Goal: Information Seeking & Learning: Check status

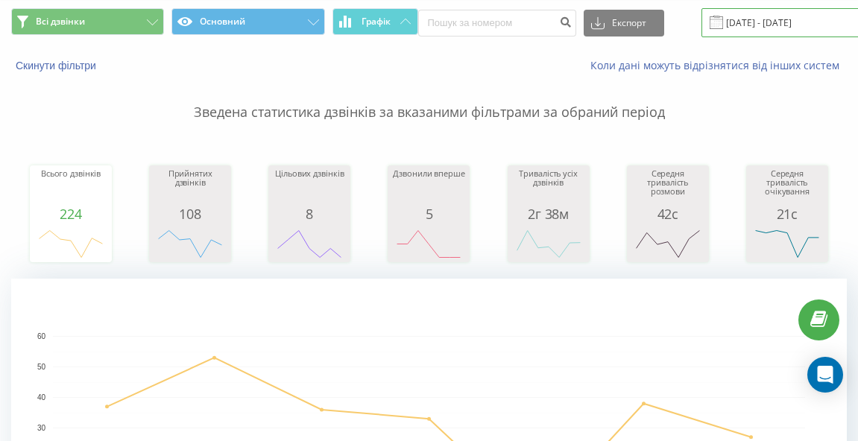
click at [774, 24] on input "[DATE] - [DATE]" at bounding box center [791, 22] width 180 height 29
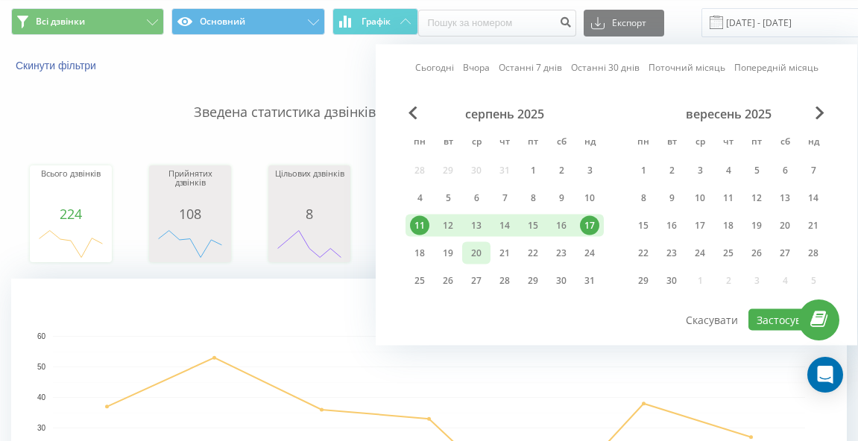
click at [475, 247] on div "20" at bounding box center [476, 253] width 19 height 19
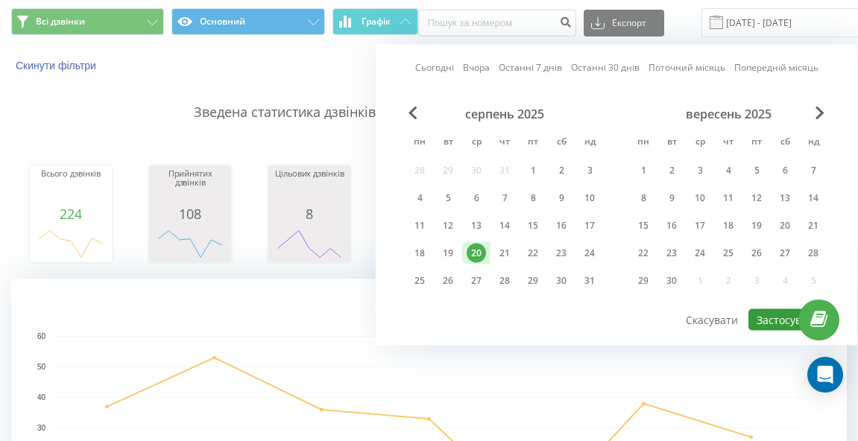
click at [774, 323] on button "Застосувати" at bounding box center [787, 320] width 79 height 22
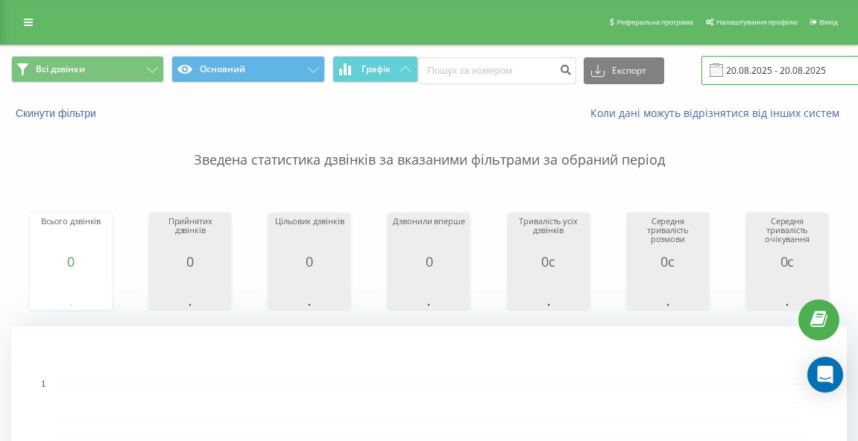
click at [784, 69] on input "[DATE] - [DATE]" at bounding box center [791, 70] width 180 height 29
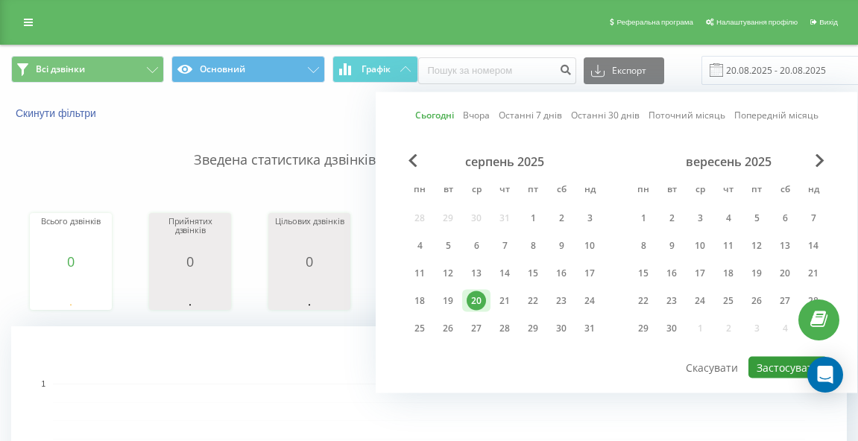
click at [777, 360] on button "Застосувати" at bounding box center [787, 368] width 79 height 22
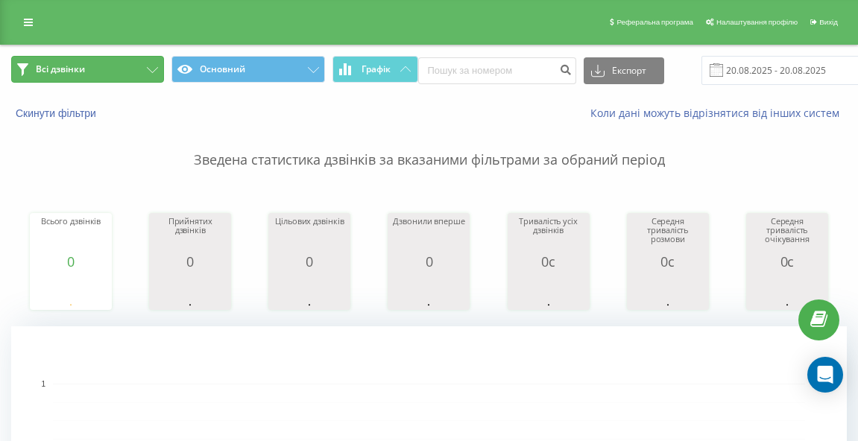
click at [115, 70] on button "Всі дзвінки" at bounding box center [87, 69] width 153 height 27
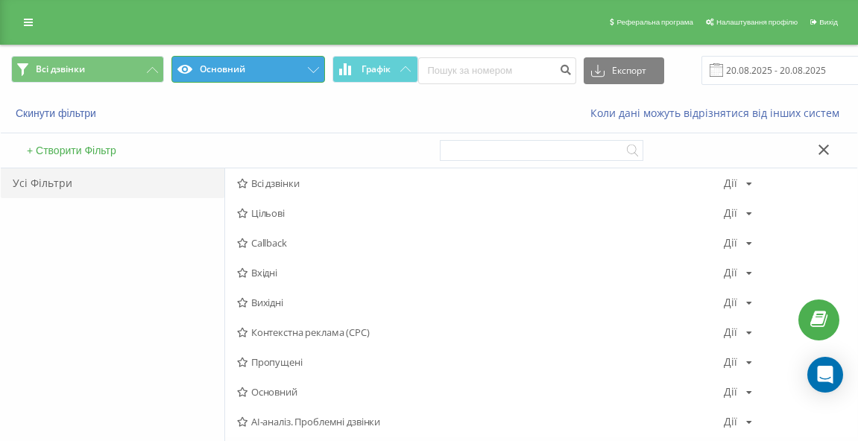
click at [204, 75] on button "Основний" at bounding box center [247, 69] width 153 height 27
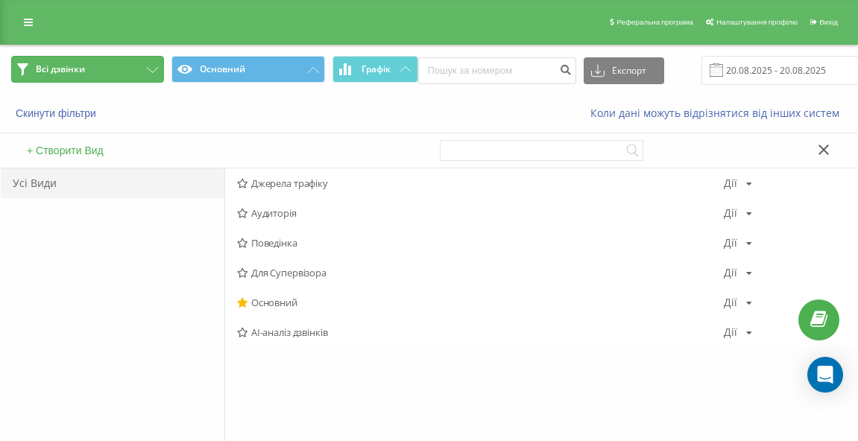
click at [99, 61] on button "Всі дзвінки" at bounding box center [87, 69] width 153 height 27
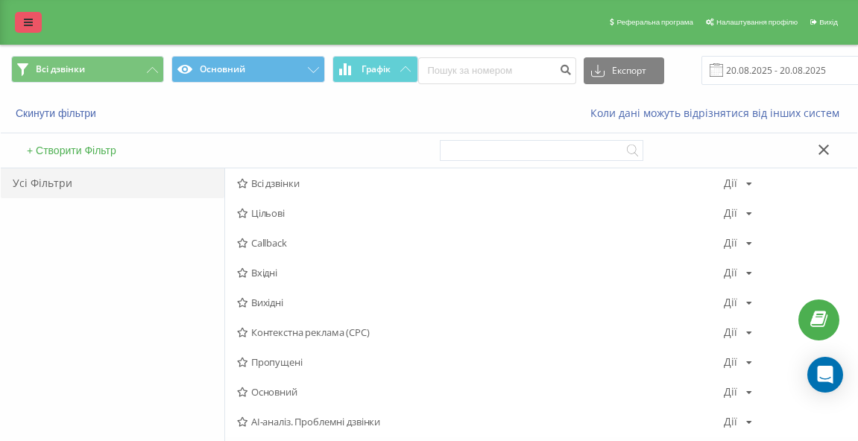
click at [25, 26] on icon at bounding box center [28, 22] width 9 height 10
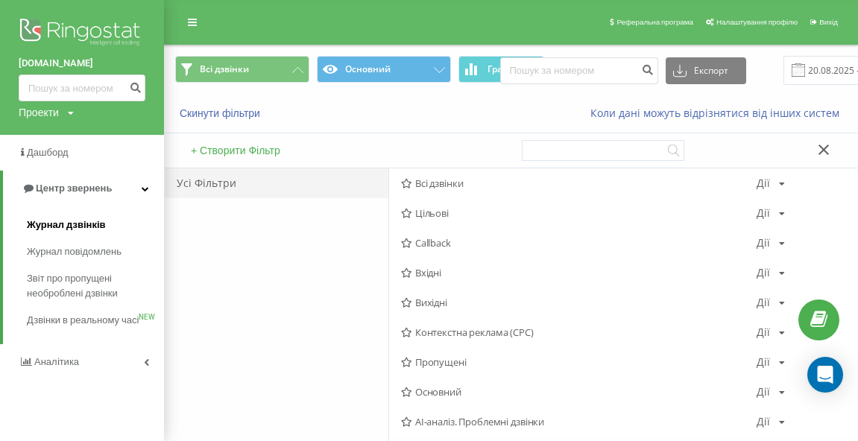
click at [67, 228] on span "Журнал дзвінків" at bounding box center [66, 225] width 79 height 15
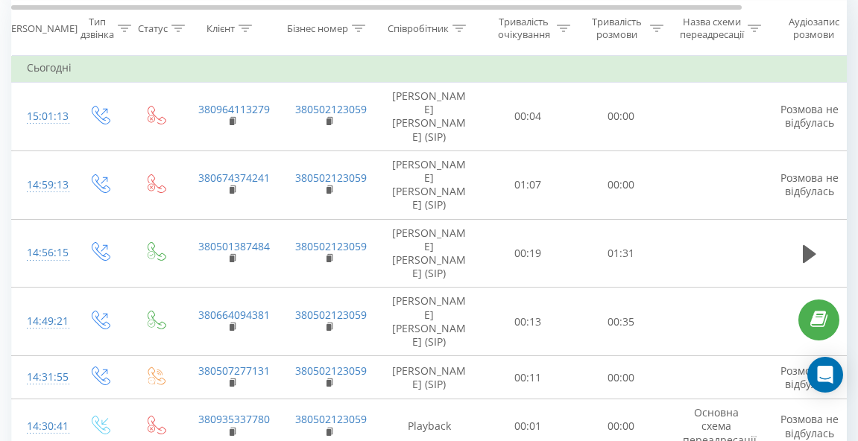
scroll to position [664, 0]
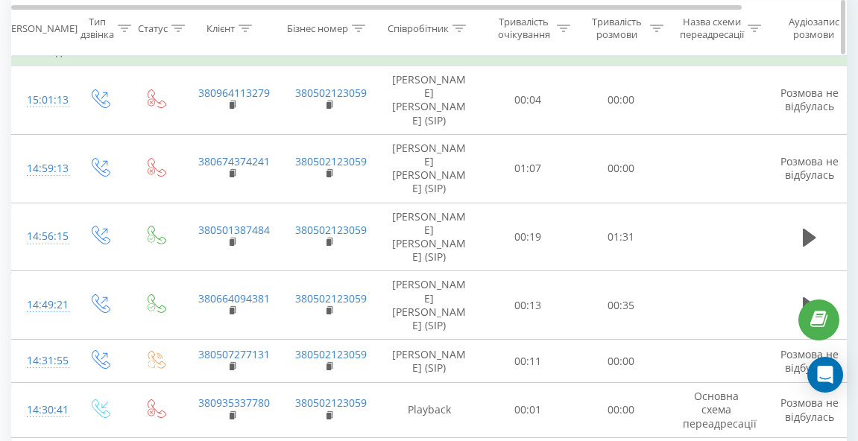
click at [461, 32] on div at bounding box center [458, 28] width 13 height 13
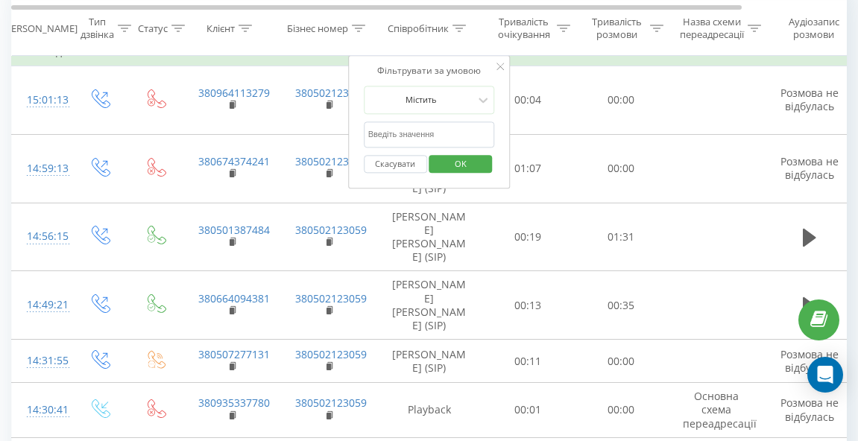
click at [443, 138] on input "text" at bounding box center [429, 134] width 131 height 26
type input "н"
type input "шмарко"
click at [457, 162] on span "OK" at bounding box center [461, 163] width 42 height 23
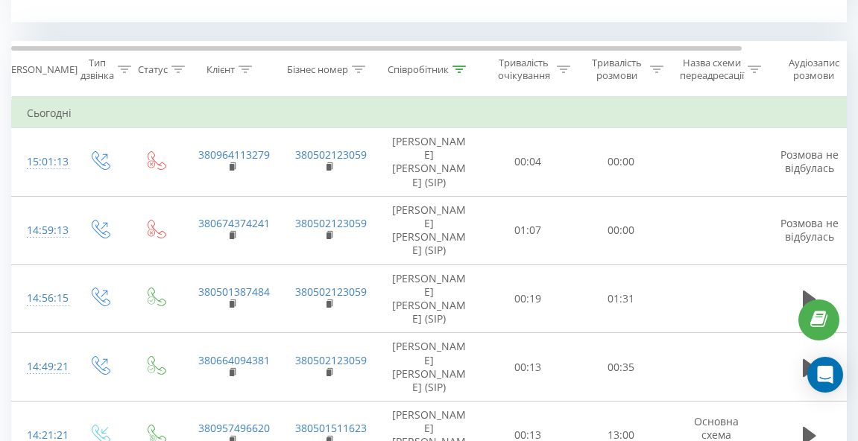
scroll to position [599, 0]
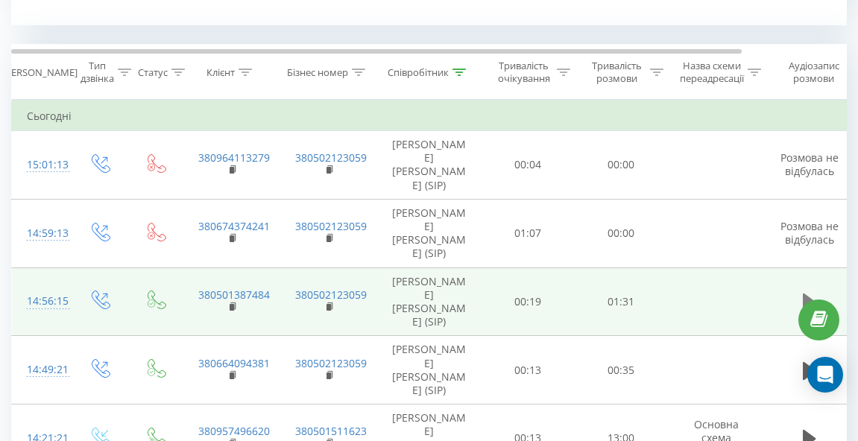
click at [811, 294] on icon at bounding box center [809, 303] width 13 height 18
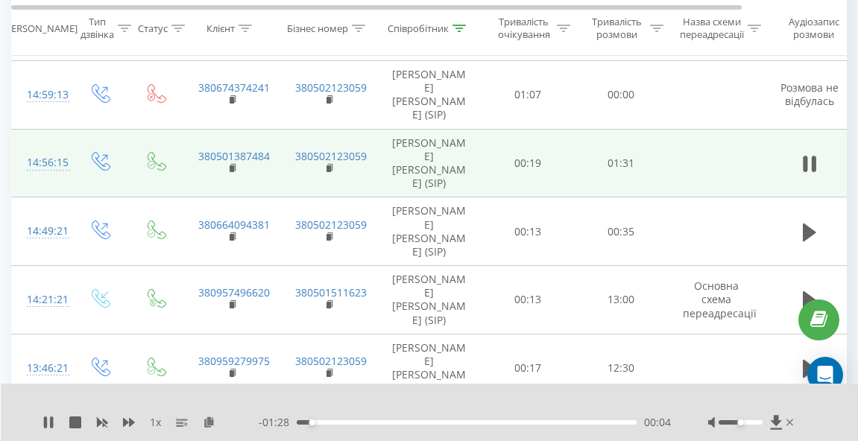
scroll to position [772, 0]
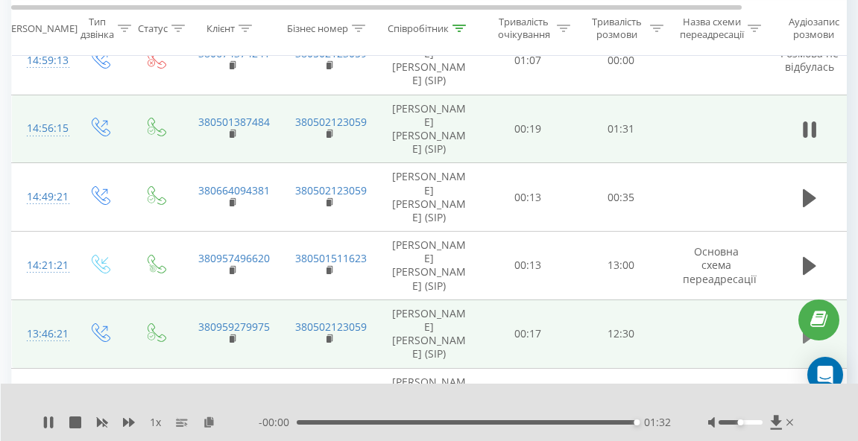
click at [812, 324] on icon at bounding box center [809, 334] width 13 height 21
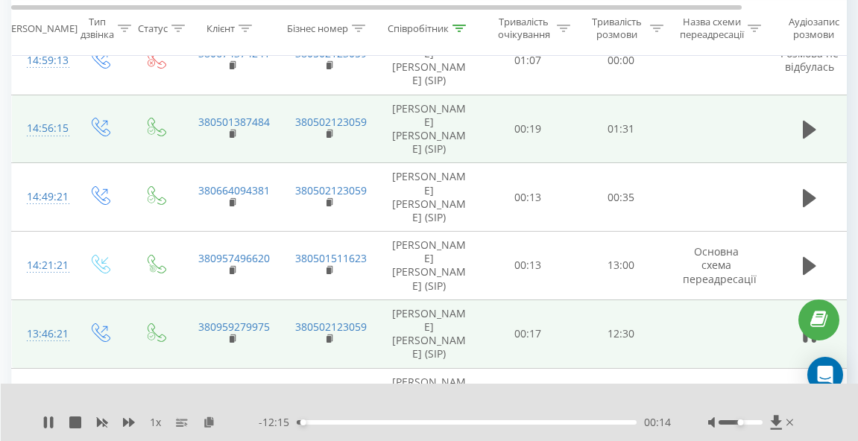
click at [812, 324] on icon at bounding box center [809, 334] width 13 height 21
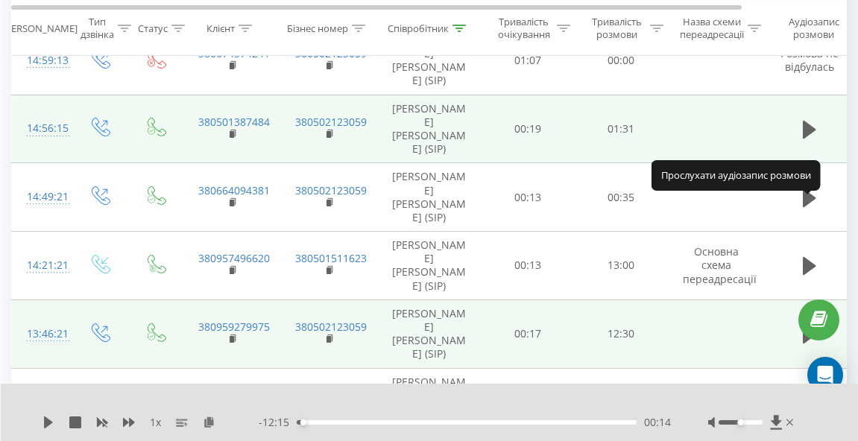
click at [812, 324] on icon at bounding box center [809, 334] width 13 height 21
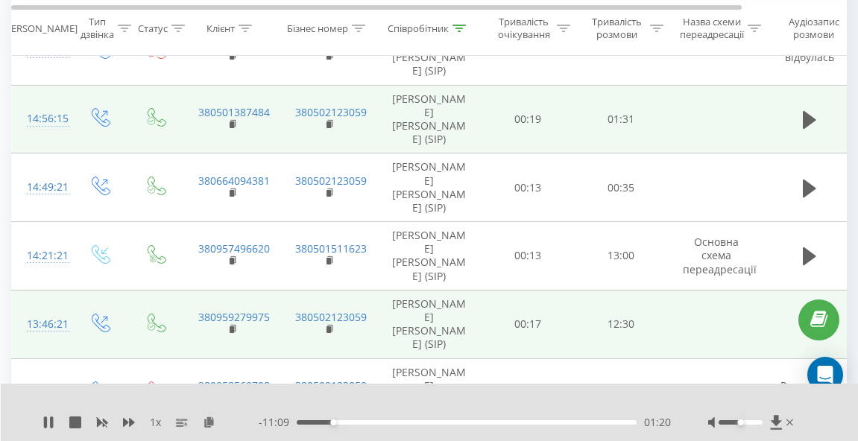
scroll to position [801, 0]
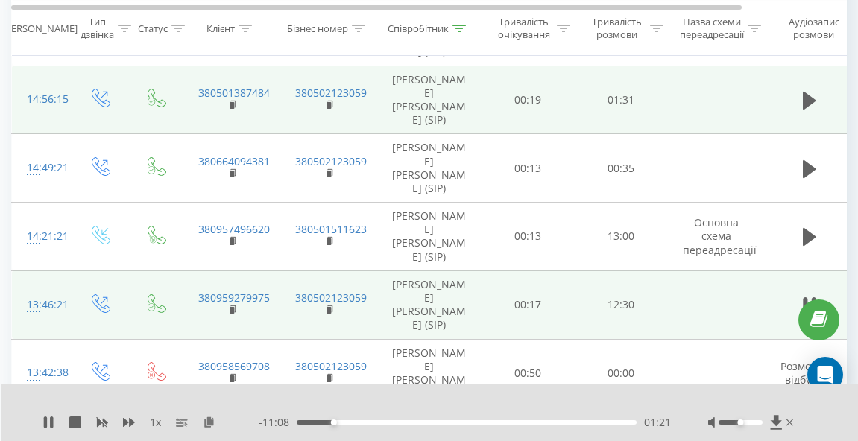
click at [814, 432] on icon at bounding box center [809, 442] width 13 height 21
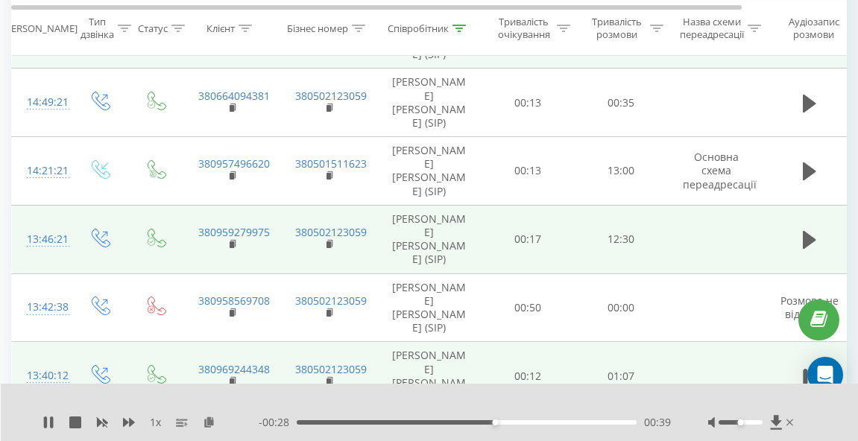
scroll to position [875, 0]
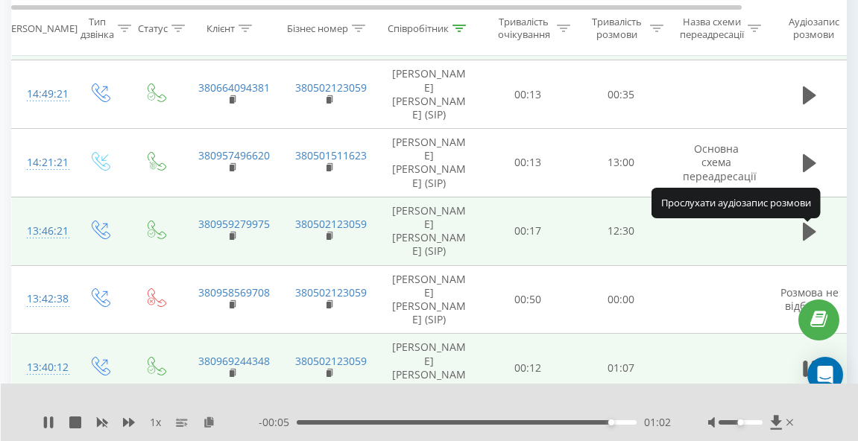
click at [808, 428] on icon at bounding box center [809, 437] width 13 height 18
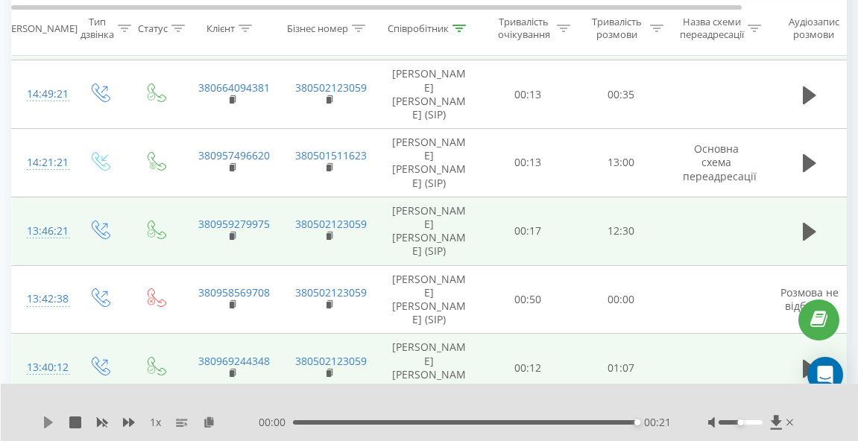
click at [48, 420] on icon at bounding box center [48, 423] width 9 height 12
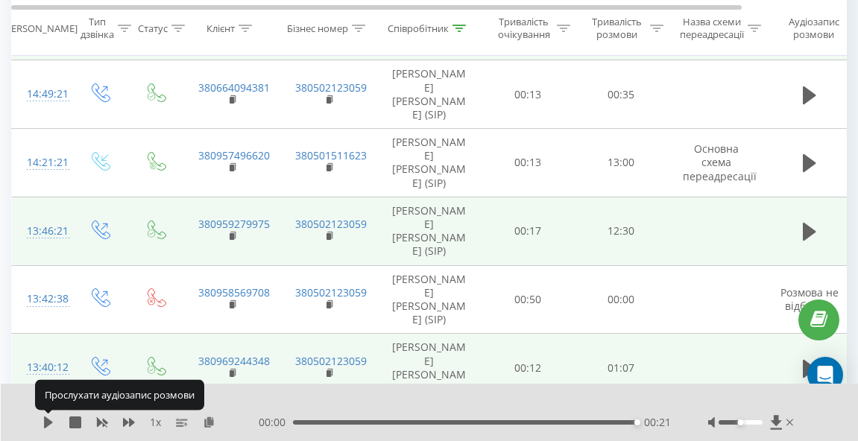
click at [48, 420] on icon at bounding box center [48, 423] width 9 height 12
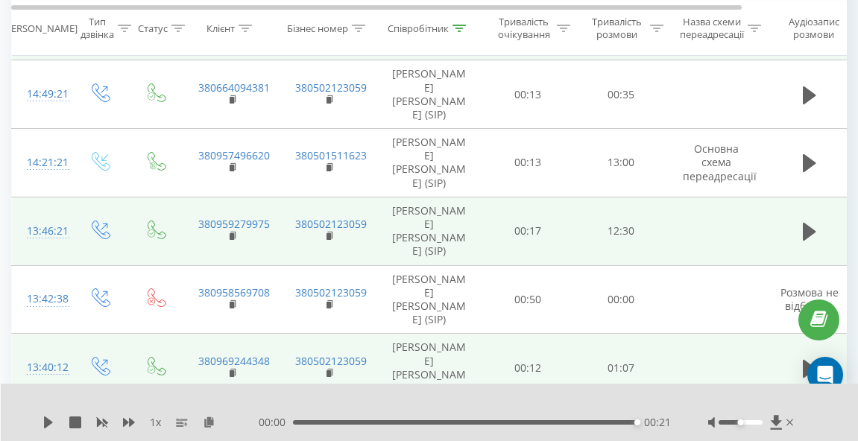
click at [48, 420] on icon at bounding box center [48, 423] width 9 height 12
drag, startPoint x: 739, startPoint y: 420, endPoint x: 782, endPoint y: 422, distance: 43.2
click at [782, 422] on div at bounding box center [752, 422] width 89 height 15
click at [44, 423] on icon at bounding box center [48, 423] width 9 height 12
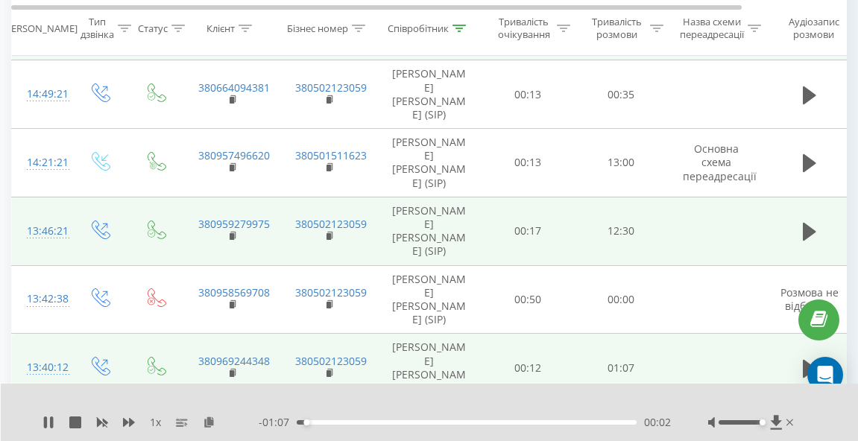
click at [806, 428] on icon at bounding box center [809, 437] width 13 height 18
click at [378, 420] on div "00:05" at bounding box center [467, 422] width 340 height 4
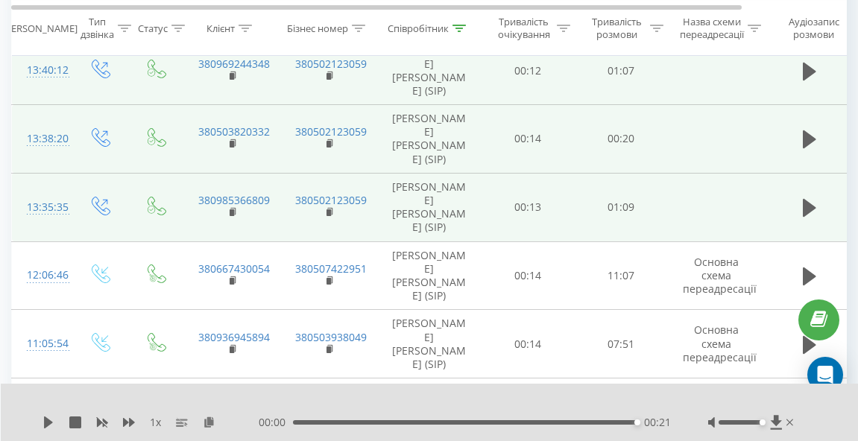
scroll to position [1174, 0]
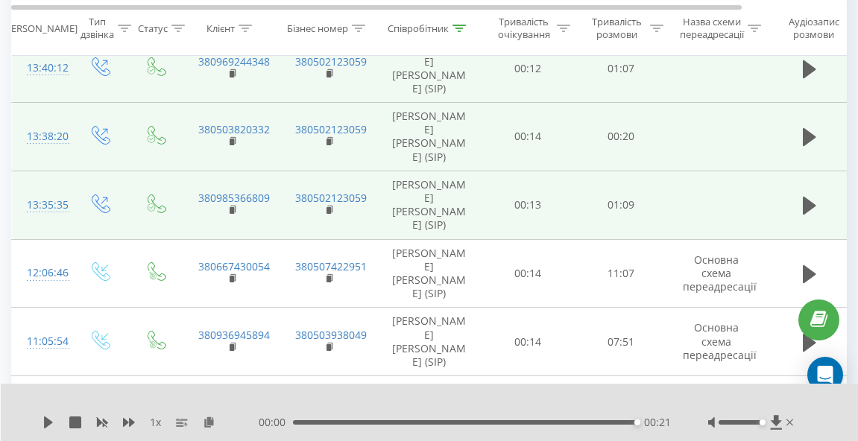
click at [299, 422] on div "00:20" at bounding box center [467, 422] width 340 height 4
click at [47, 419] on icon at bounding box center [48, 423] width 12 height 12
